Goal: Information Seeking & Learning: Check status

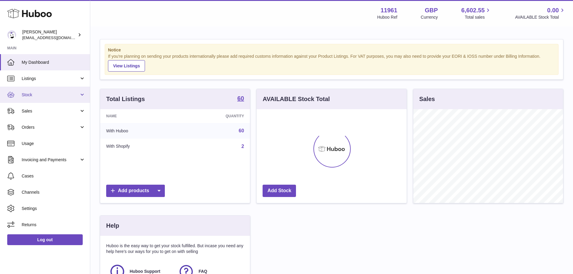
scroll to position [94, 152]
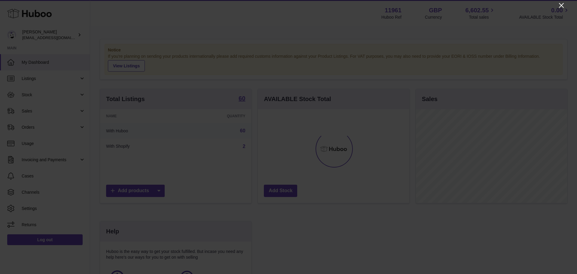
click at [560, 6] on icon "Close" at bounding box center [561, 5] width 7 height 7
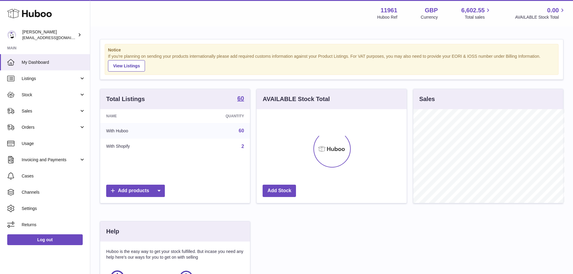
scroll to position [300534, 300478]
click at [45, 113] on span "Sales" at bounding box center [50, 111] width 57 height 6
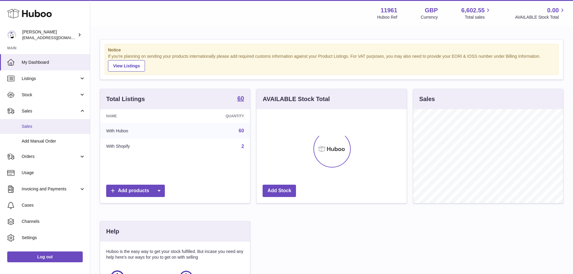
click at [43, 127] on span "Sales" at bounding box center [54, 127] width 64 height 6
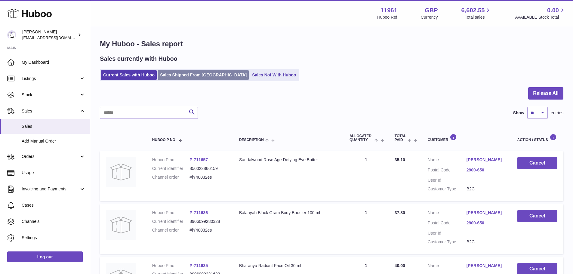
click at [167, 80] on link "Sales Shipped From [GEOGRAPHIC_DATA]" at bounding box center [203, 75] width 91 height 10
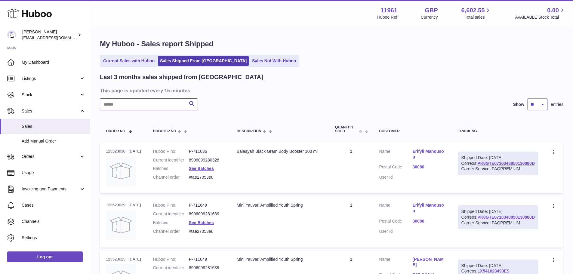
click at [160, 104] on input "text" at bounding box center [149, 104] width 98 height 12
paste input "**********"
type input "**********"
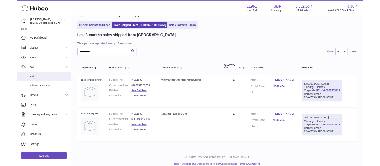
scroll to position [30, 0]
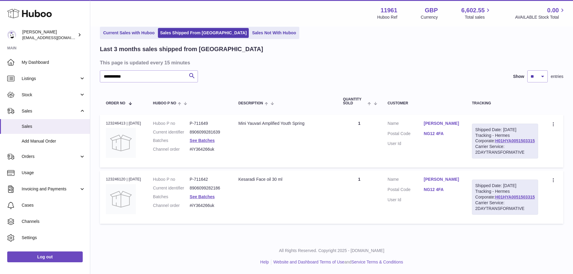
drag, startPoint x: 434, startPoint y: 138, endPoint x: 454, endPoint y: 138, distance: 19.5
click at [454, 138] on dl "Customer Name [PERSON_NAME] Postal Code NG12 4FA User Id" at bounding box center [424, 135] width 72 height 29
drag, startPoint x: 455, startPoint y: 135, endPoint x: 435, endPoint y: 135, distance: 19.5
click at [435, 135] on dd "NG12 4FA" at bounding box center [442, 134] width 36 height 7
copy link "NG12 4FA"
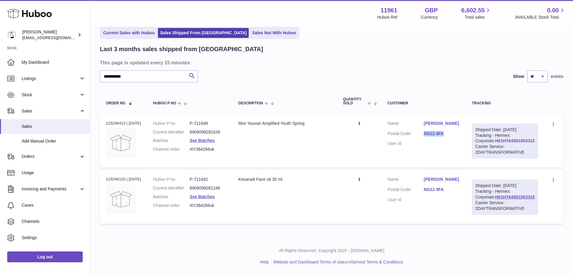
click at [504, 143] on link "H01HYA0051503315" at bounding box center [515, 140] width 40 height 5
click at [207, 118] on td "Huboo P no P-711649 Current identifier 8906099281639 Batches See Batches Channe…" at bounding box center [189, 141] width 85 height 53
copy dd "711649"
click at [112, 121] on div "Order no 123246413 | [DATE]" at bounding box center [123, 123] width 35 height 5
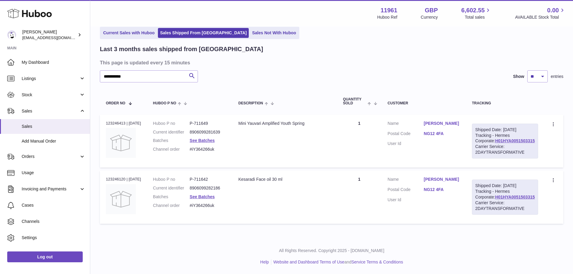
click at [112, 121] on div "Order no 123246413 | [DATE]" at bounding box center [123, 123] width 35 height 5
copy div "123246413"
click at [300, 60] on h3 "This page is updated every 15 minutes" at bounding box center [331, 62] width 462 height 7
click at [211, 141] on link "See Batches" at bounding box center [202, 140] width 25 height 5
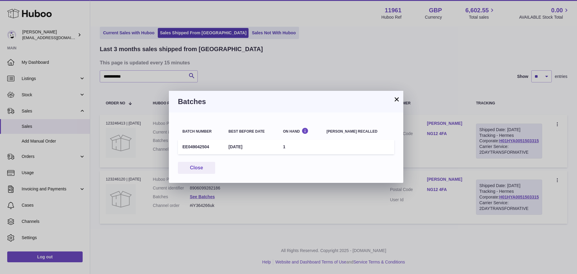
click at [295, 188] on div "× Batches Batch number Best before date On Hand [PERSON_NAME] recalled EE049042…" at bounding box center [288, 137] width 577 height 274
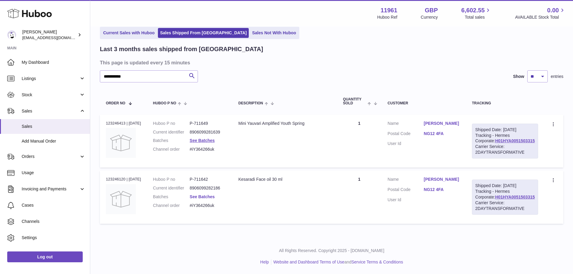
click at [215, 199] on link "See Batches" at bounding box center [202, 196] width 25 height 5
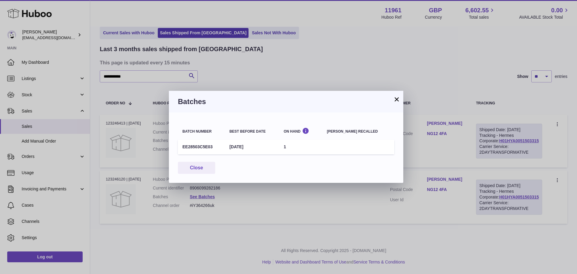
click at [315, 205] on div "× Batches Batch number Best before date On Hand [PERSON_NAME] recalled EE28503C…" at bounding box center [288, 137] width 577 height 274
